Goal: Task Accomplishment & Management: Manage account settings

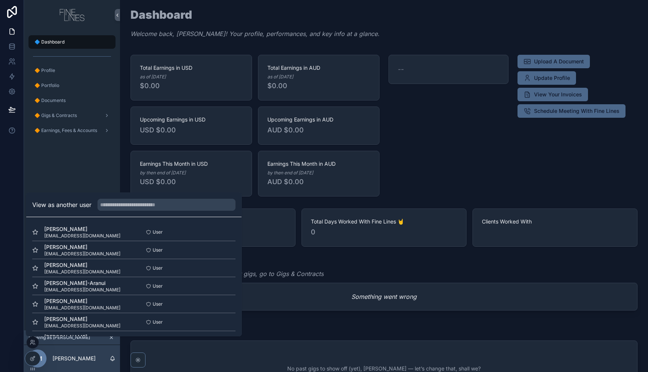
click at [0, 0] on button "Select" at bounding box center [0, 0] width 0 height 0
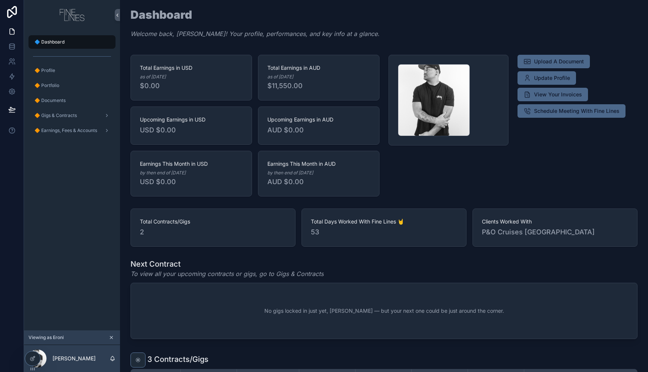
click at [330, 182] on span "AUD $0.00" at bounding box center [318, 182] width 103 height 10
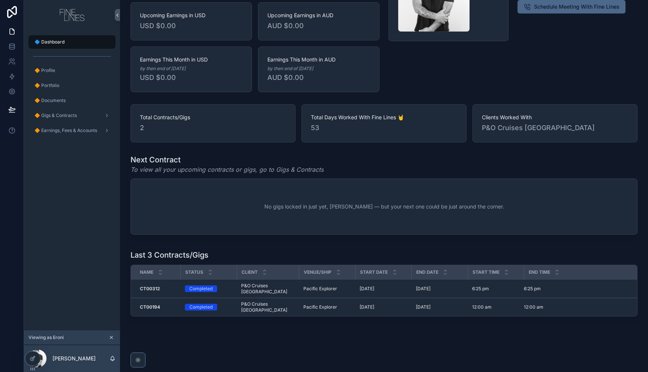
scroll to position [47, 0]
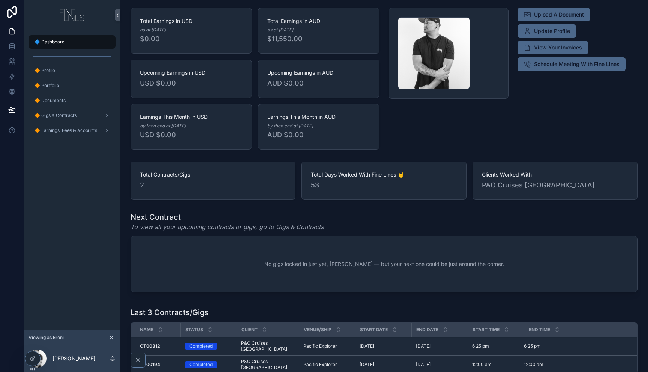
click at [439, 145] on div "scrollable content" at bounding box center [448, 79] width 129 height 148
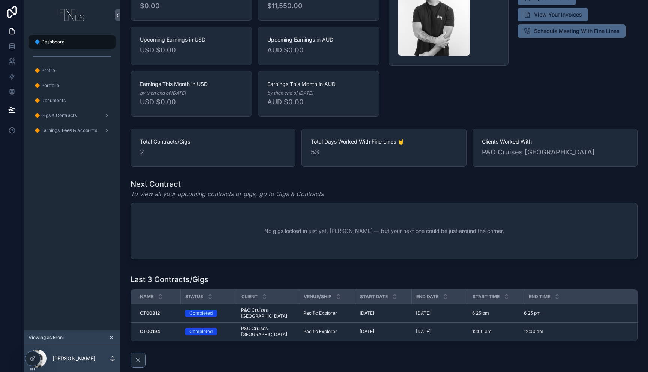
scroll to position [0, 0]
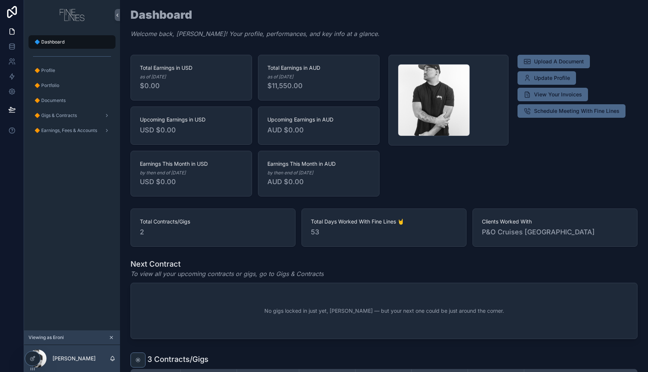
click at [57, 117] on span "🔶 Gigs & Contracts" at bounding box center [55, 115] width 42 height 6
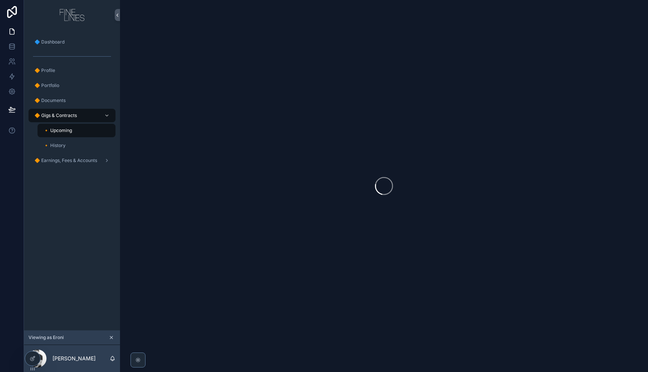
click at [77, 145] on div "🔸 History" at bounding box center [76, 145] width 69 height 12
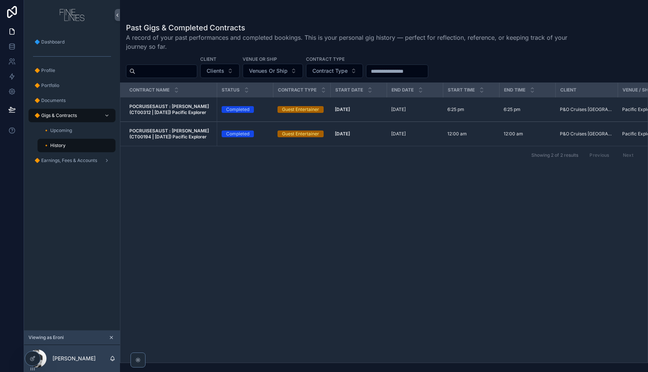
click at [169, 109] on strong "POCRUISESAUST : [PERSON_NAME] (CT00312 | [DATE]) Pacific Explorer" at bounding box center [169, 109] width 81 height 12
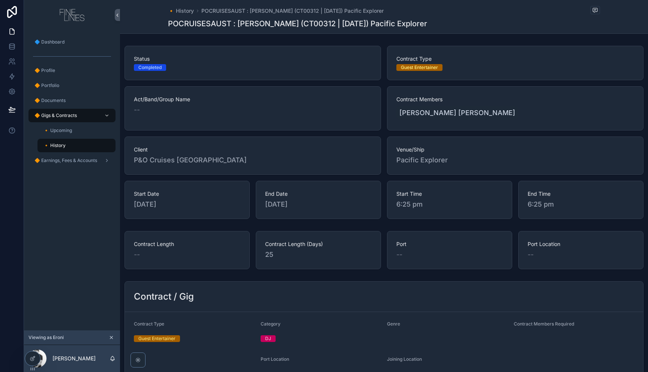
scroll to position [117, 0]
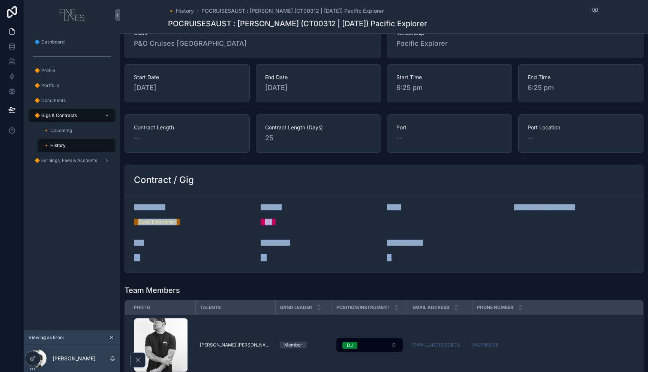
drag, startPoint x: 466, startPoint y: 258, endPoint x: 261, endPoint y: 214, distance: 209.4
click at [162, 200] on form "Contract Type Guest Entertainer Category DJ Genre Contract Members Required Por…" at bounding box center [384, 233] width 518 height 77
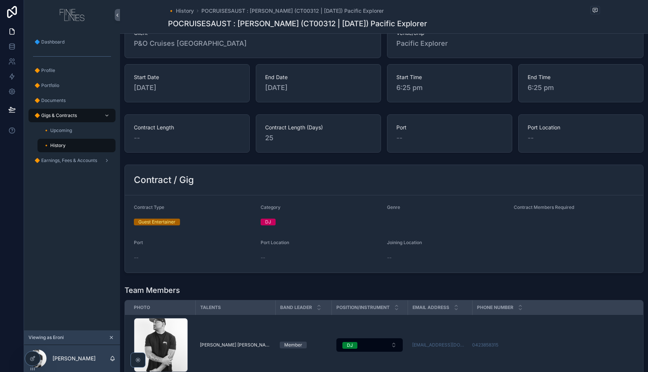
click at [423, 213] on div "Genre" at bounding box center [447, 208] width 121 height 9
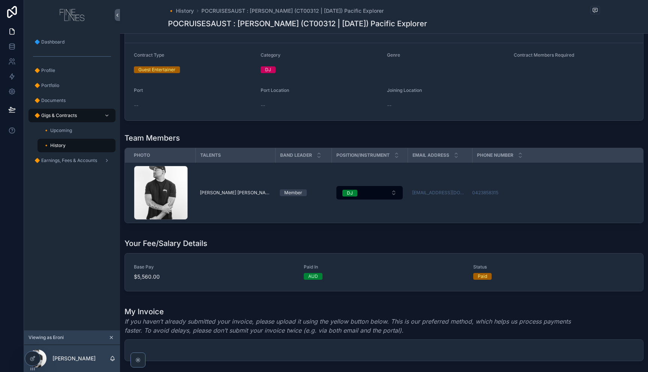
scroll to position [420, 0]
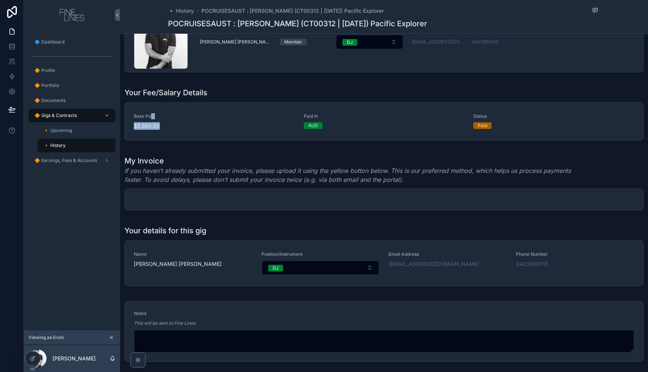
drag, startPoint x: 128, startPoint y: 124, endPoint x: 150, endPoint y: 114, distance: 23.8
click at [150, 114] on div "Base Pay $5,560.00" at bounding box center [214, 121] width 161 height 16
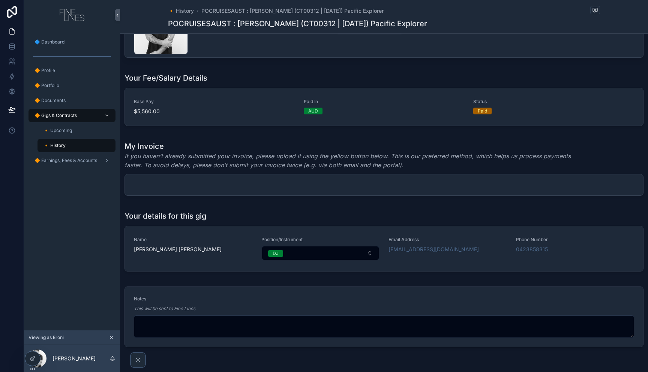
scroll to position [447, 0]
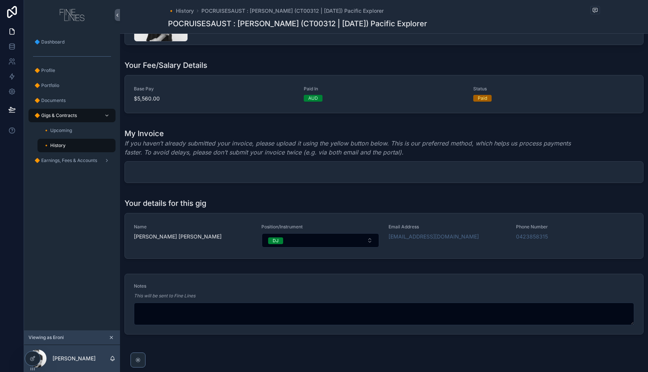
click at [230, 143] on em "If you haven’t already submitted your invoice, please upload it using the yello…" at bounding box center [355, 148] width 463 height 18
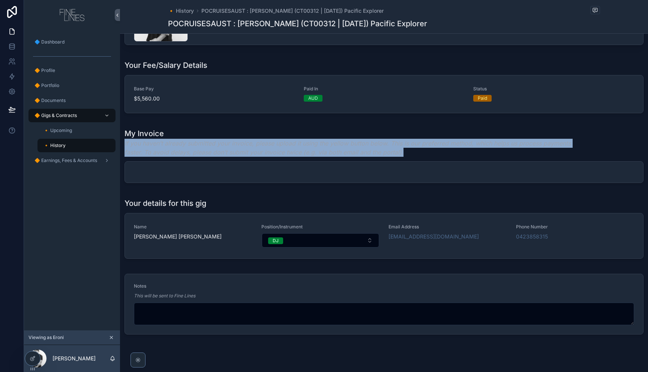
click at [230, 143] on em "If you haven’t already submitted your invoice, please upload it using the yello…" at bounding box center [355, 148] width 463 height 18
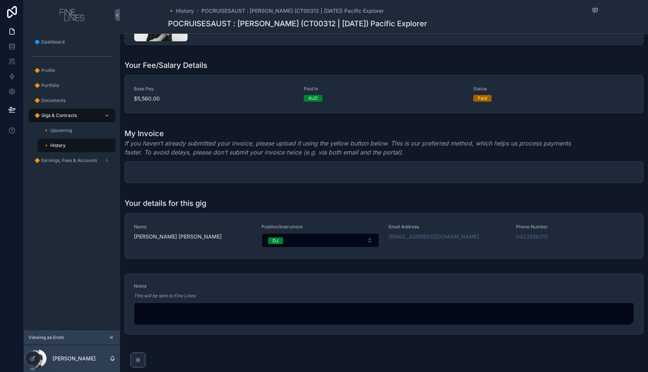
click at [589, 169] on div "scrollable content" at bounding box center [384, 172] width 518 height 21
click at [618, 169] on div "scrollable content" at bounding box center [384, 172] width 518 height 21
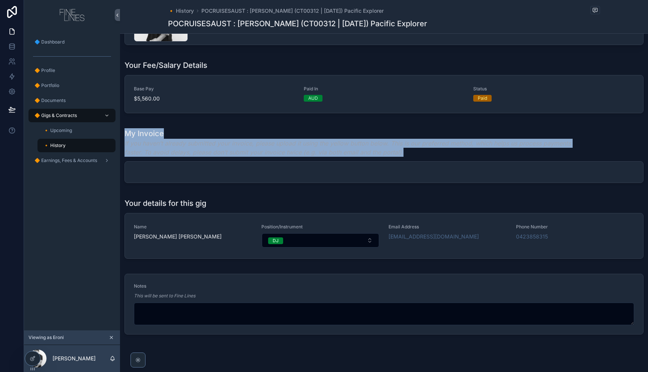
drag, startPoint x: 623, startPoint y: 169, endPoint x: 125, endPoint y: 133, distance: 498.8
click at [125, 133] on div "My Invoice If you haven’t already submitted your invoice, please upload it usin…" at bounding box center [383, 155] width 519 height 55
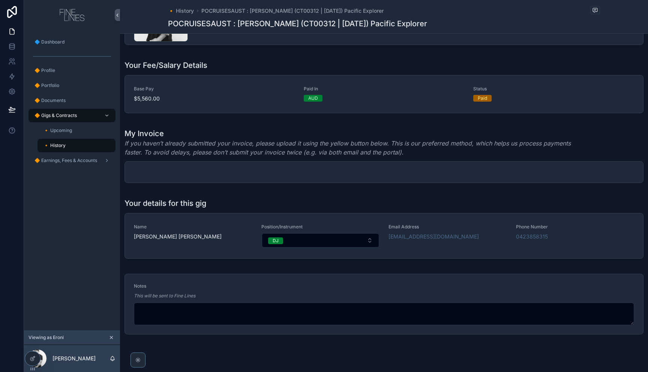
click at [255, 139] on em "If you haven’t already submitted your invoice, please upload it using the yello…" at bounding box center [355, 148] width 463 height 18
click at [490, 160] on div "My Invoice If you haven’t already submitted your invoice, please upload it usin…" at bounding box center [383, 155] width 519 height 55
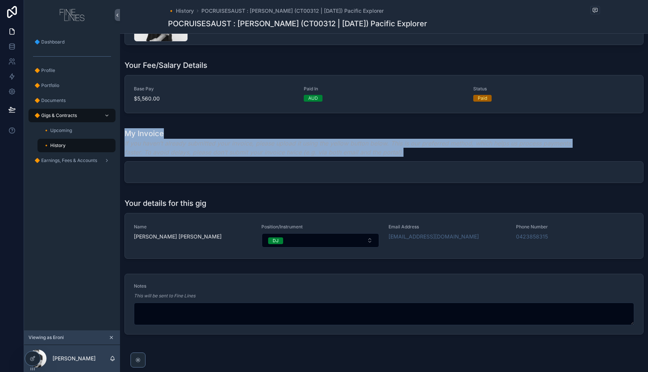
drag, startPoint x: 583, startPoint y: 178, endPoint x: 204, endPoint y: 156, distance: 380.0
click at [124, 138] on div "My Invoice If you haven’t already submitted your invoice, please upload it usin…" at bounding box center [384, 157] width 528 height 64
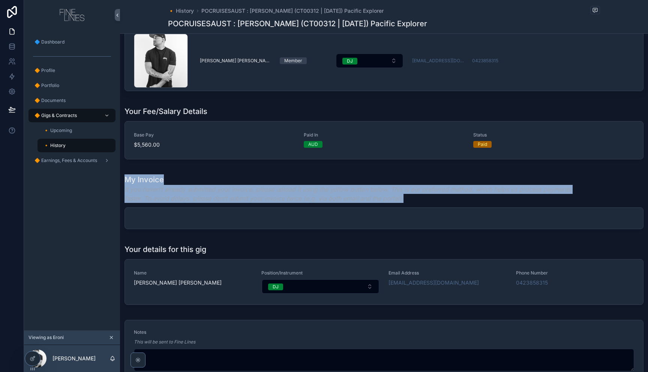
scroll to position [330, 0]
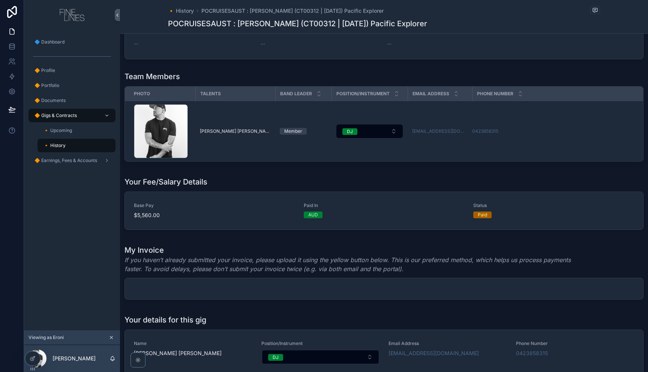
click at [478, 292] on div "scrollable content" at bounding box center [384, 288] width 518 height 21
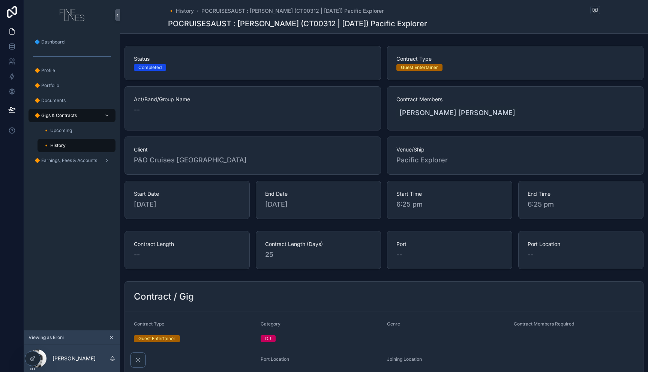
scroll to position [460, 0]
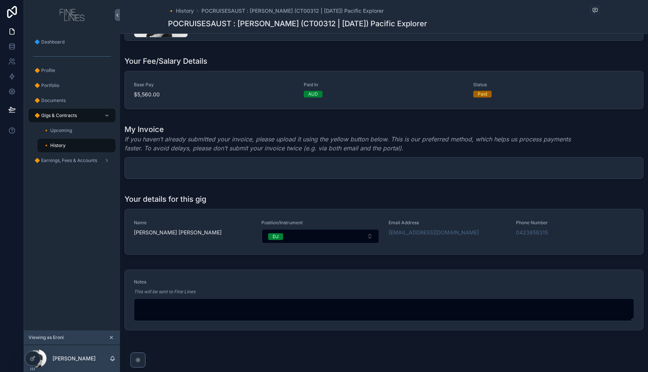
click at [285, 183] on div "My Invoice If you haven’t already submitted your invoice, please upload it usin…" at bounding box center [384, 153] width 528 height 64
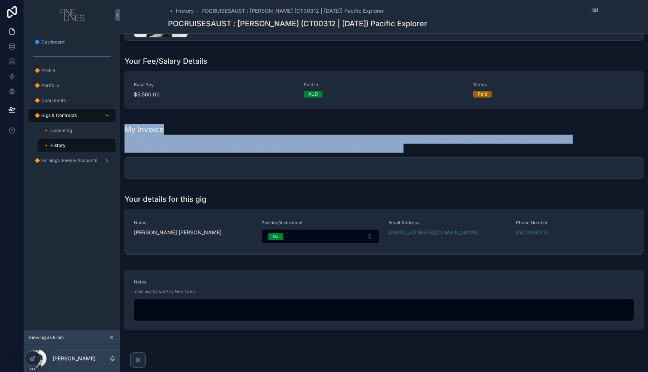
drag, startPoint x: 372, startPoint y: 146, endPoint x: 133, endPoint y: 125, distance: 239.8
click at [126, 124] on div "My Invoice If you haven’t already submitted your invoice, please upload it usin…" at bounding box center [384, 153] width 528 height 64
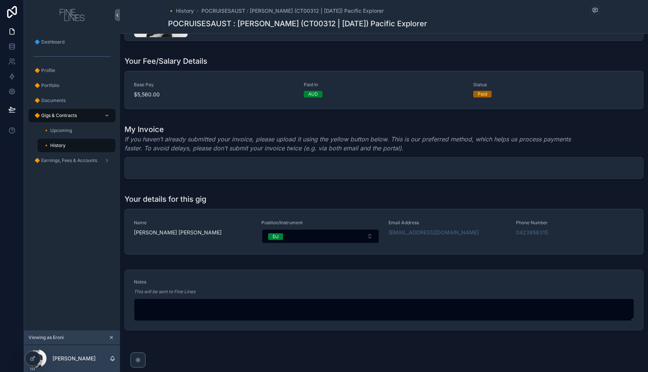
click at [190, 126] on h1 "My Invoice" at bounding box center [355, 129] width 463 height 10
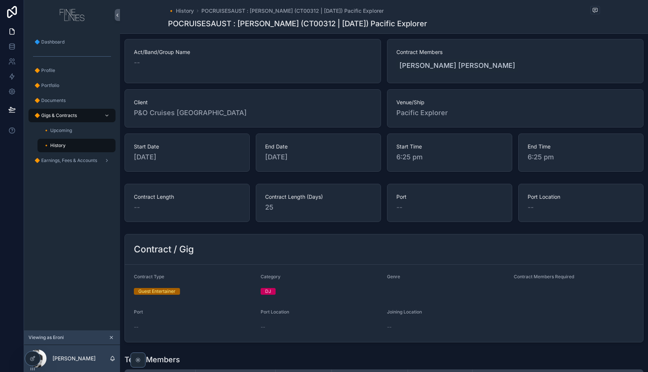
scroll to position [0, 0]
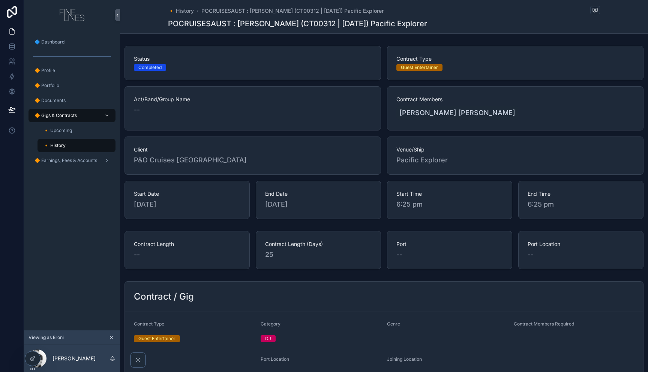
click at [73, 166] on div "🔶 Earnings, Fees & Accounts" at bounding box center [72, 160] width 78 height 12
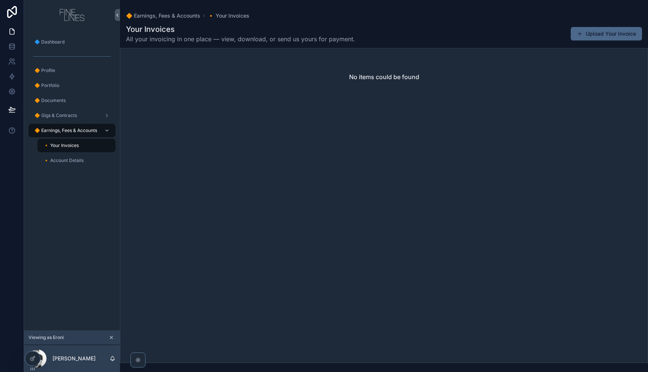
click at [81, 160] on span "🔸 Account Details" at bounding box center [63, 160] width 40 height 6
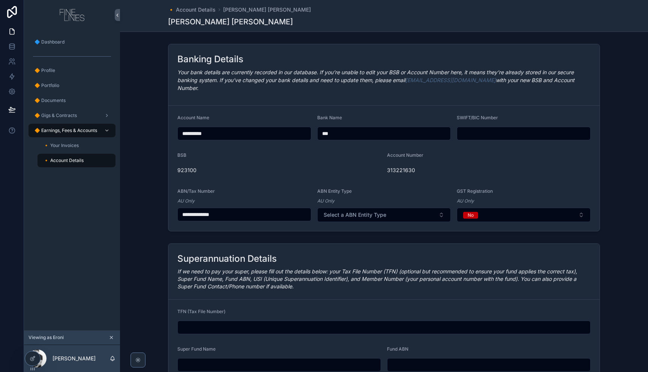
click at [373, 211] on span "Select a ABN Entity Type" at bounding box center [355, 214] width 63 height 7
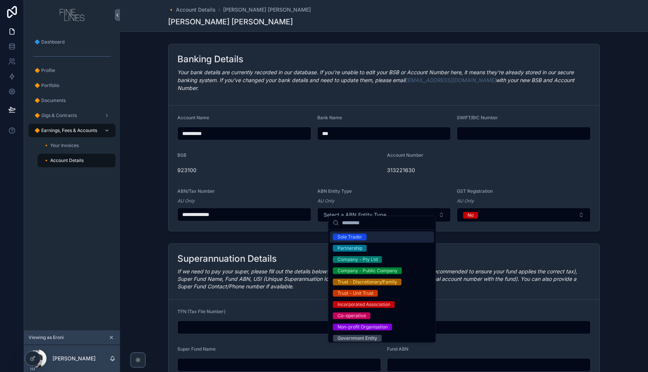
click at [235, 209] on input "**********" at bounding box center [244, 214] width 133 height 10
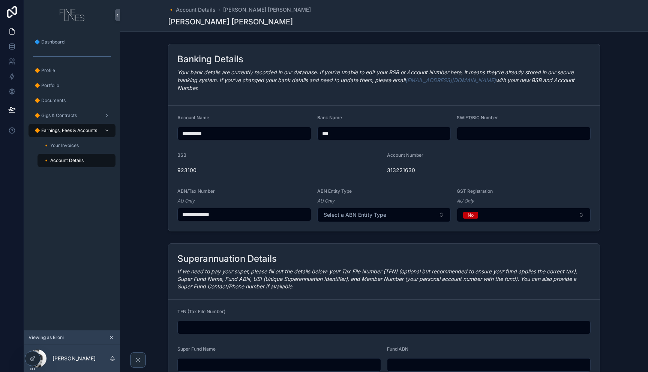
click at [235, 209] on input "**********" at bounding box center [244, 214] width 133 height 10
click at [255, 211] on input "**********" at bounding box center [244, 214] width 133 height 10
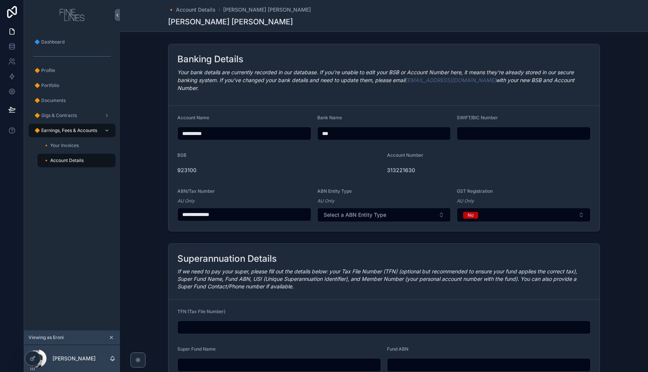
click at [255, 211] on input "**********" at bounding box center [244, 214] width 133 height 10
click at [398, 210] on button "Select a ABN Entity Type" at bounding box center [384, 215] width 134 height 14
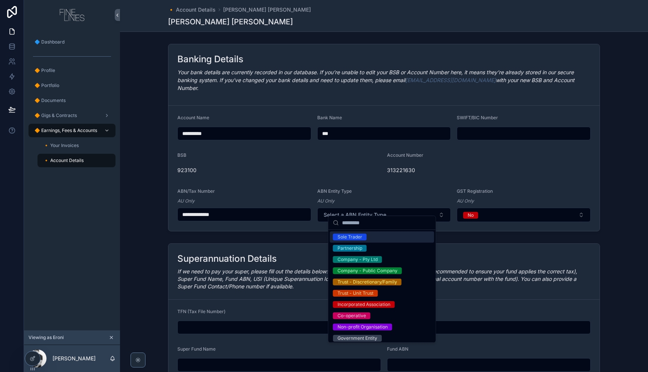
click at [374, 237] on div "Sole Trader" at bounding box center [382, 236] width 104 height 11
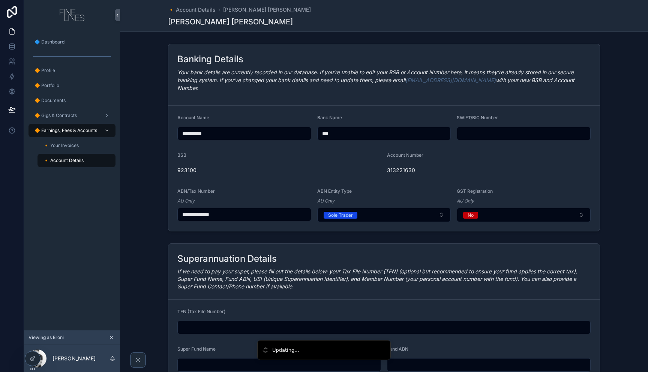
click at [620, 226] on div "**********" at bounding box center [384, 254] width 528 height 426
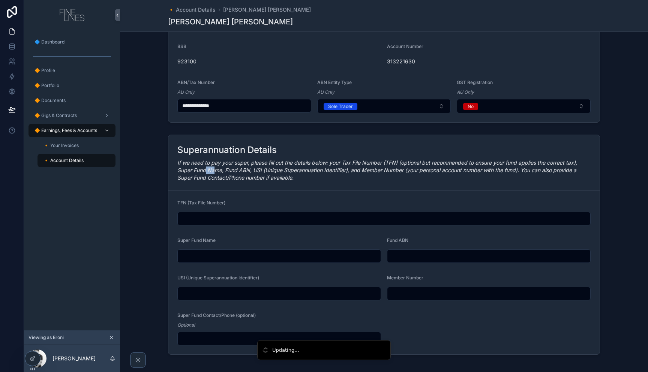
drag, startPoint x: 213, startPoint y: 162, endPoint x: 203, endPoint y: 163, distance: 10.3
click at [203, 163] on em "If we need to pay your super, please fill out the details below: your Tax File …" at bounding box center [377, 169] width 400 height 21
click at [156, 167] on div "Superannuation Details If we need to pay your super, please fill out the detail…" at bounding box center [384, 245] width 528 height 226
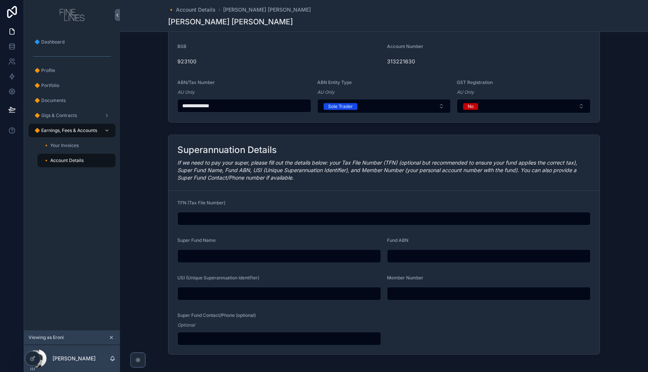
scroll to position [0, 0]
